Goal: Navigation & Orientation: Go to known website

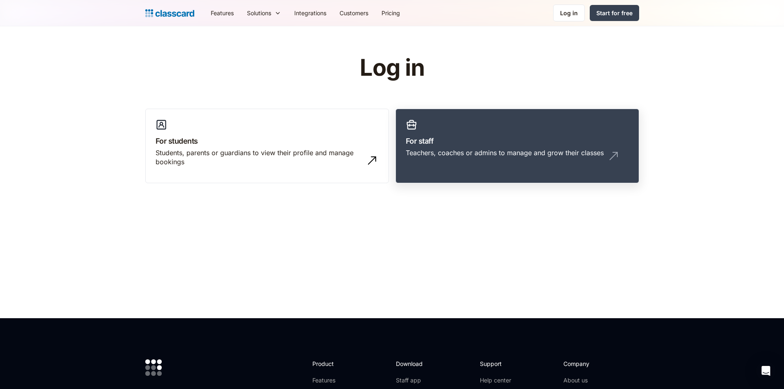
click at [450, 142] on h3 "For staff" at bounding box center [517, 140] width 223 height 11
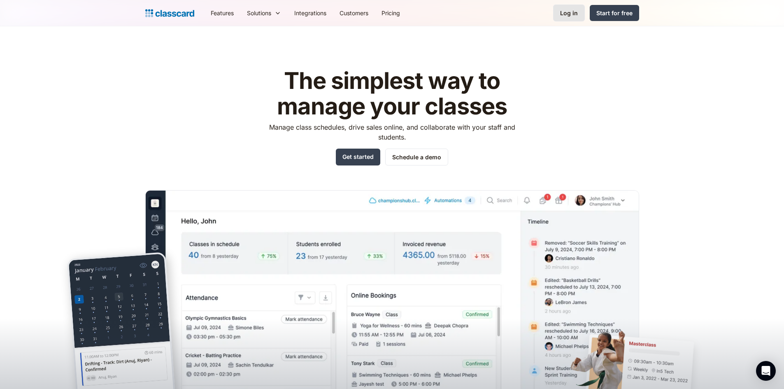
click at [571, 11] on div "Log in" at bounding box center [569, 13] width 18 height 9
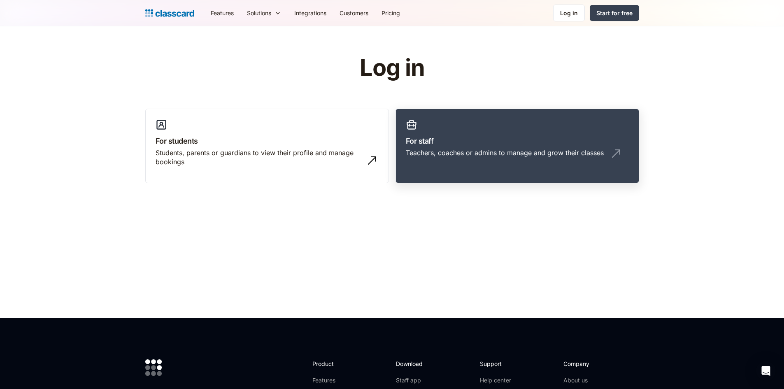
click at [451, 137] on h3 "For staff" at bounding box center [517, 140] width 223 height 11
